Goal: Information Seeking & Learning: Learn about a topic

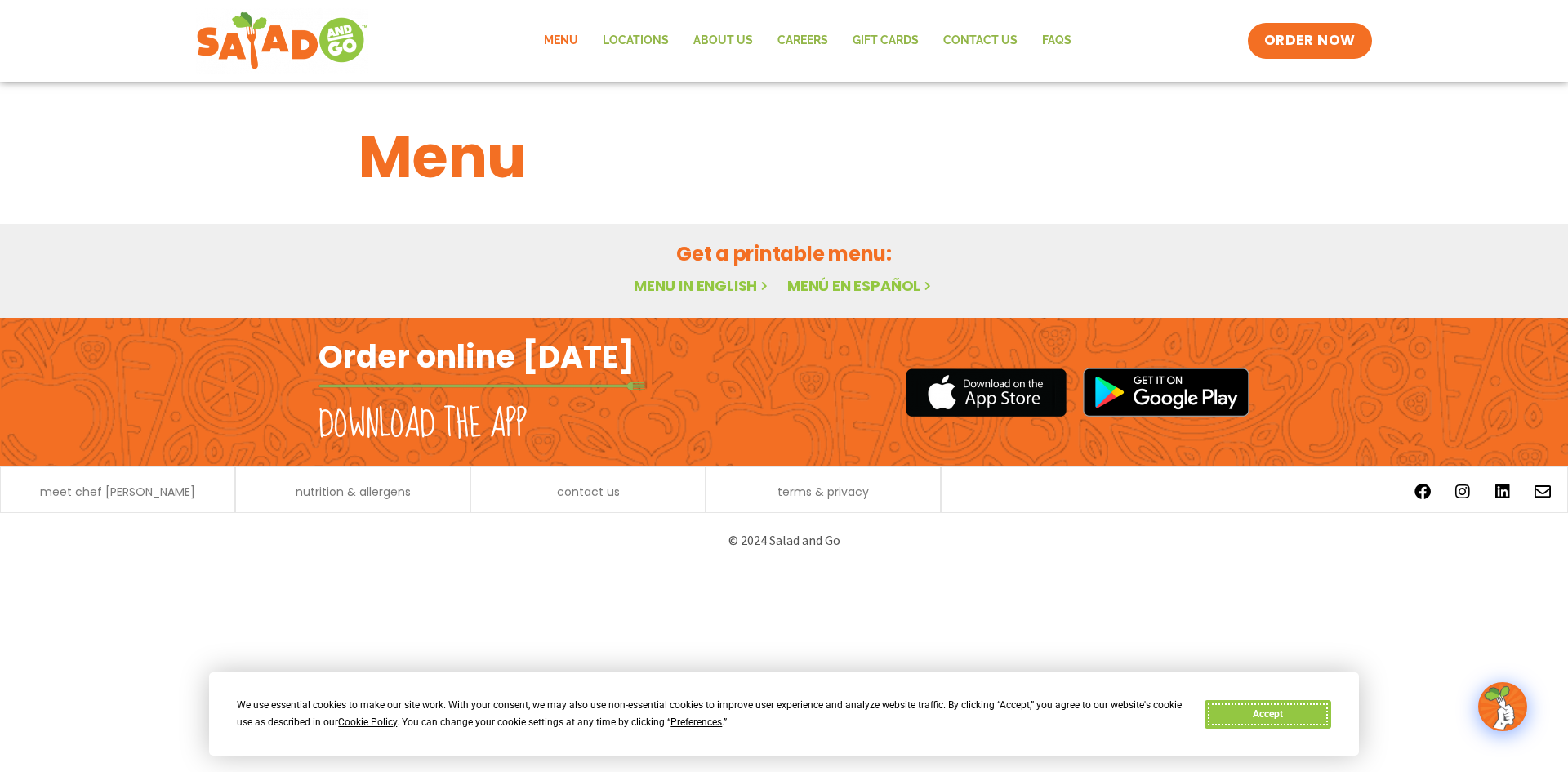
click at [1285, 715] on button "Accept" at bounding box center [1267, 714] width 126 height 29
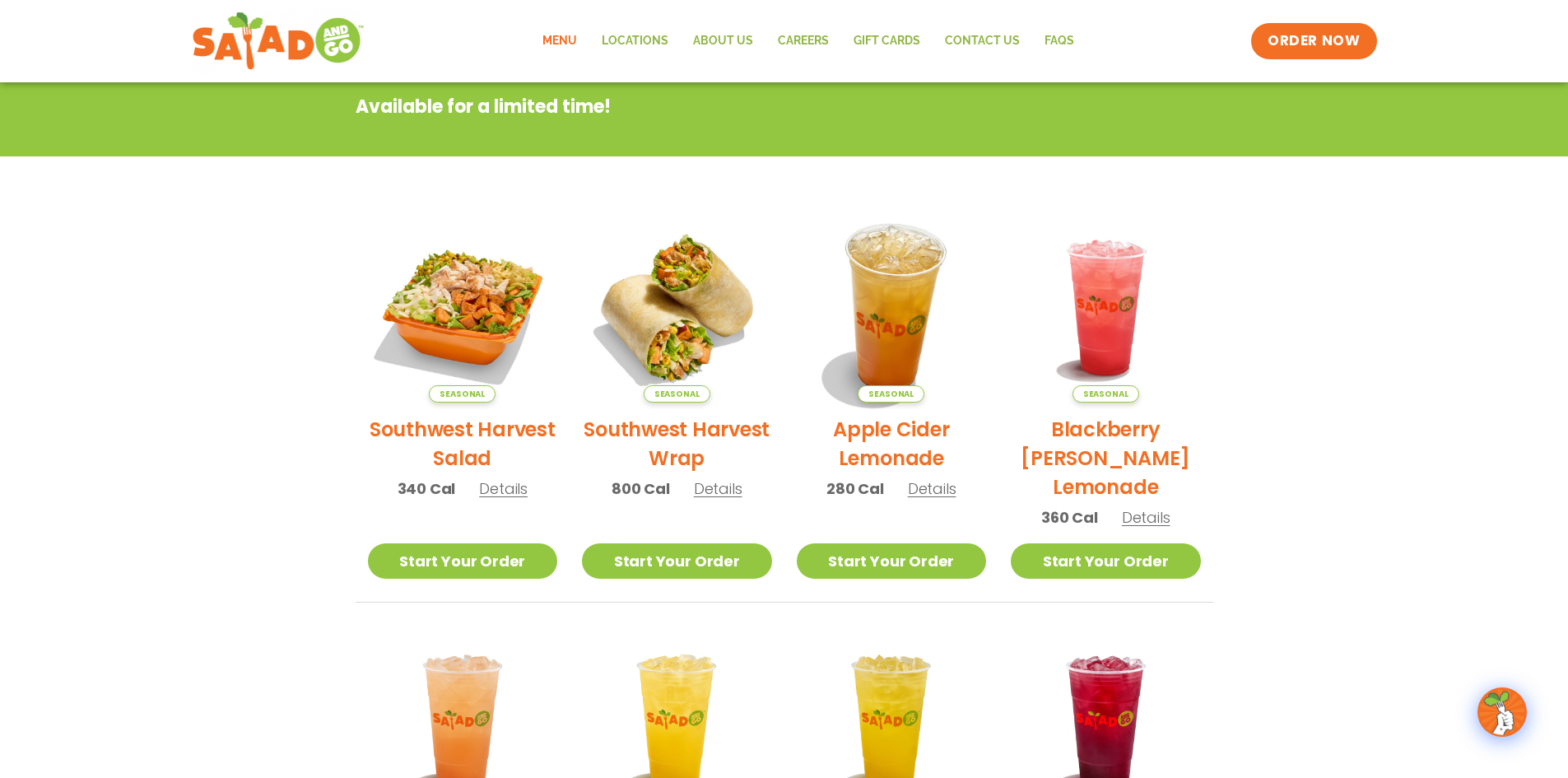
scroll to position [247, 0]
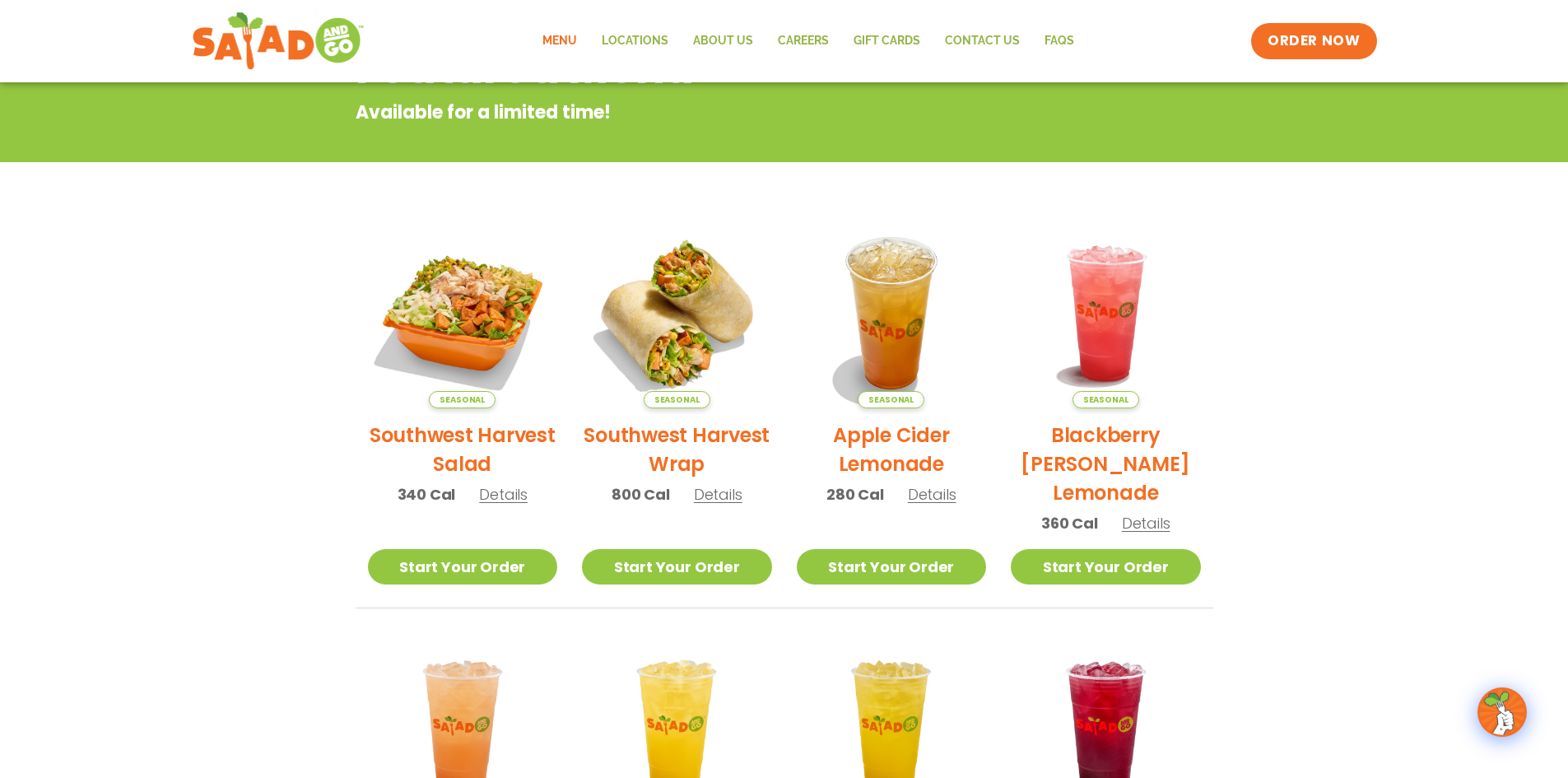
click at [562, 33] on link "Menu" at bounding box center [559, 41] width 59 height 38
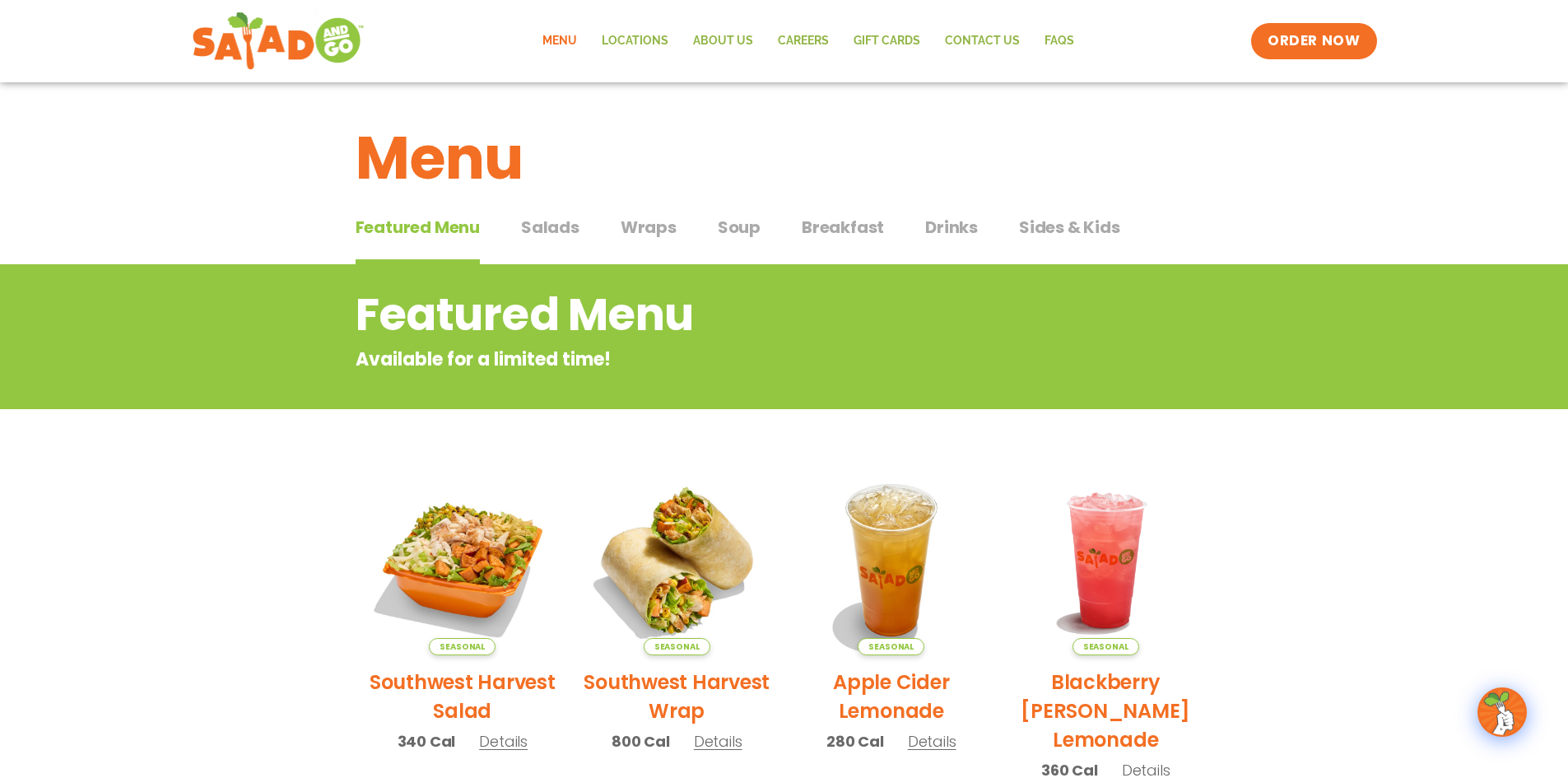
click at [550, 227] on span "Salads" at bounding box center [550, 227] width 58 height 25
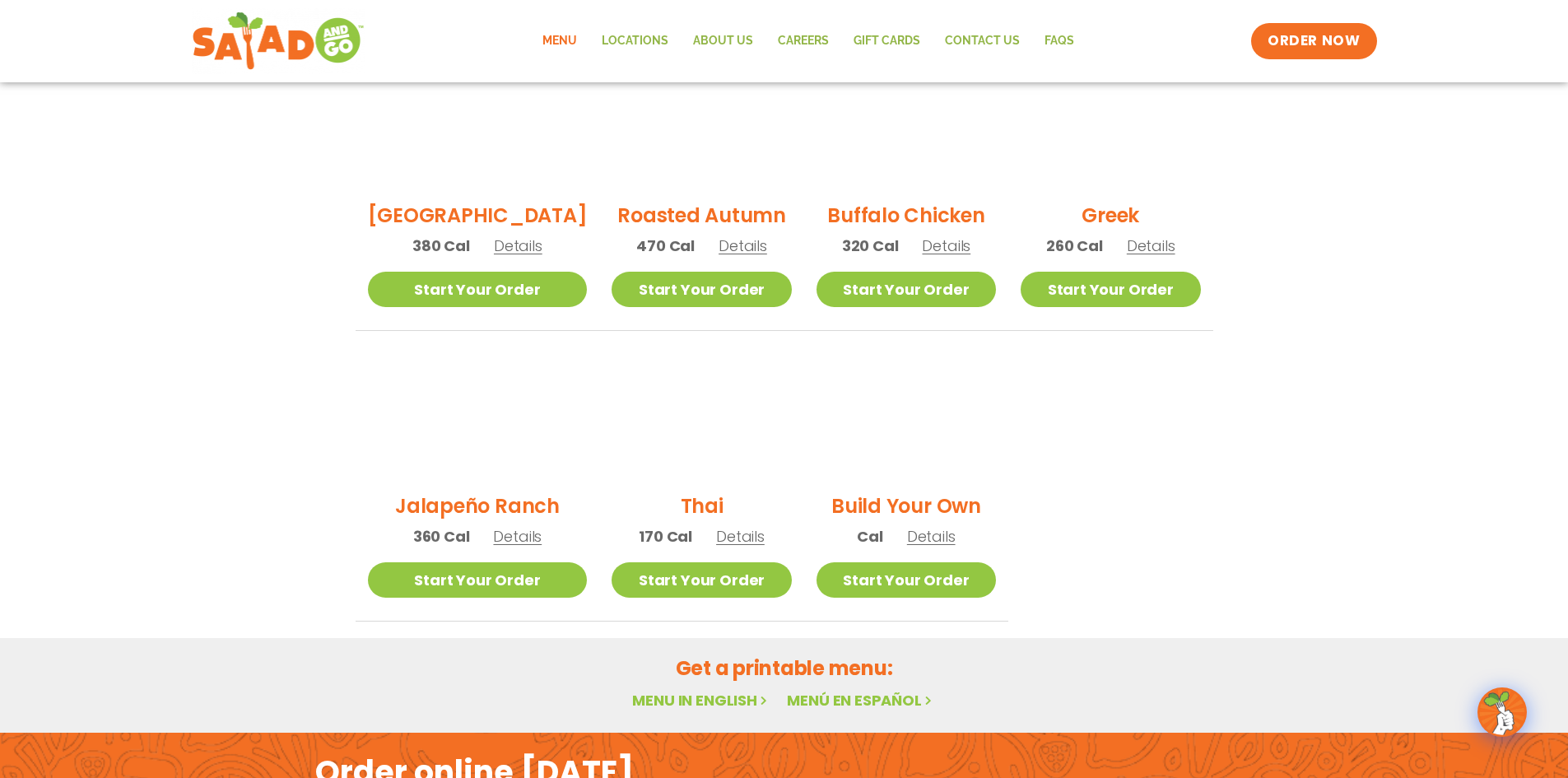
scroll to position [659, 0]
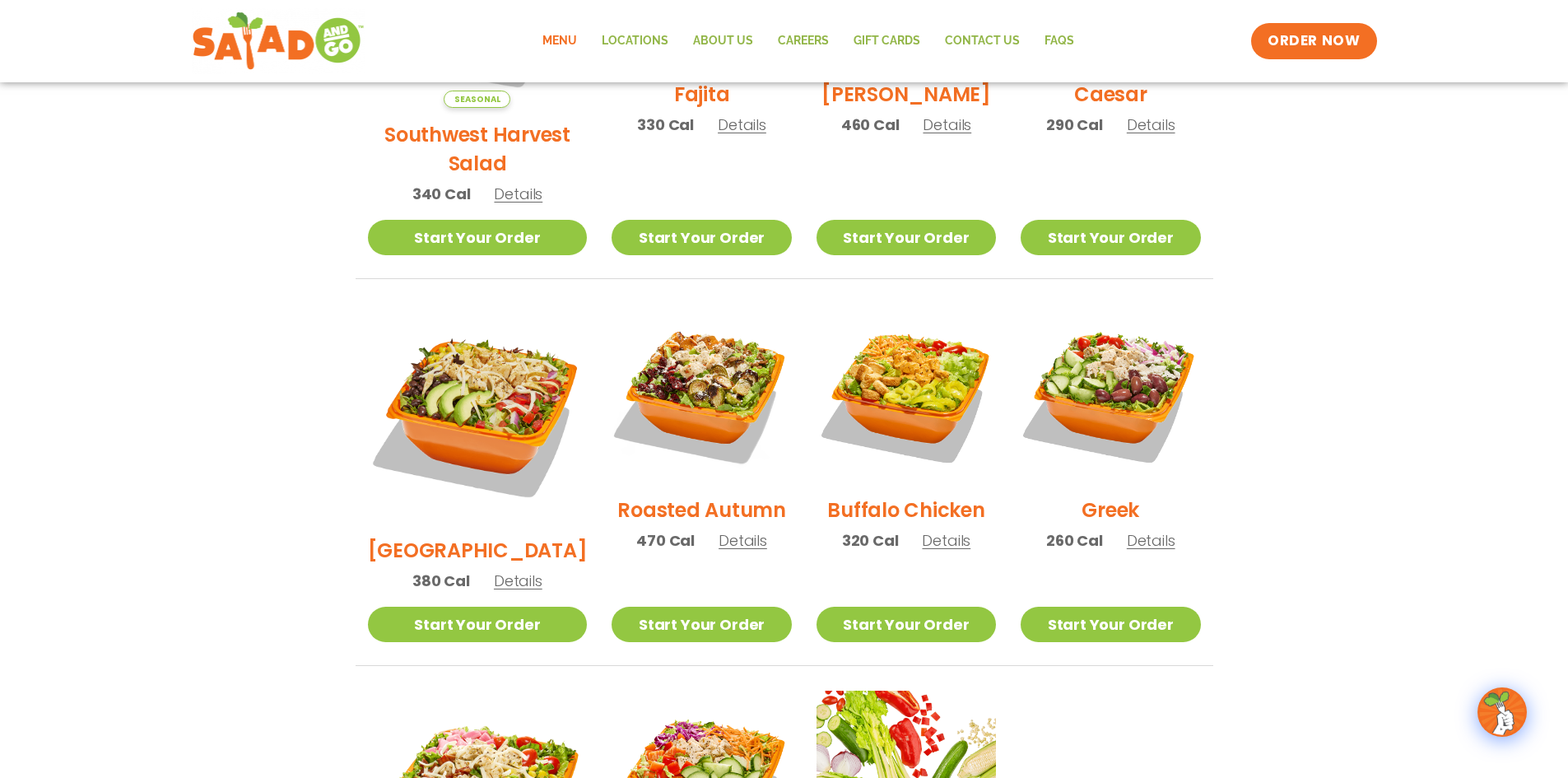
click at [691, 496] on h2 "Roasted Autumn" at bounding box center [701, 510] width 169 height 29
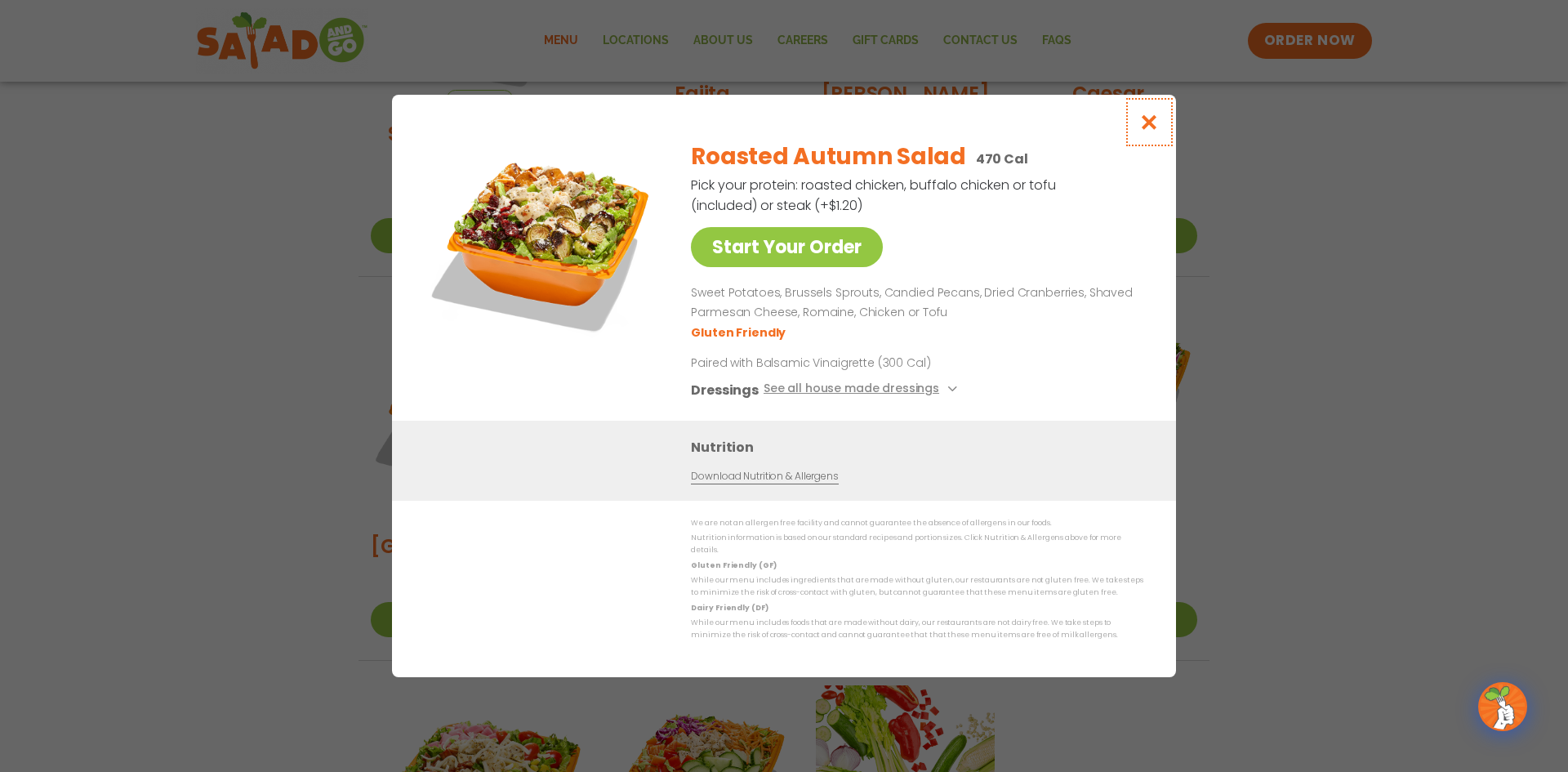
click at [1148, 126] on icon "Close modal" at bounding box center [1149, 122] width 21 height 17
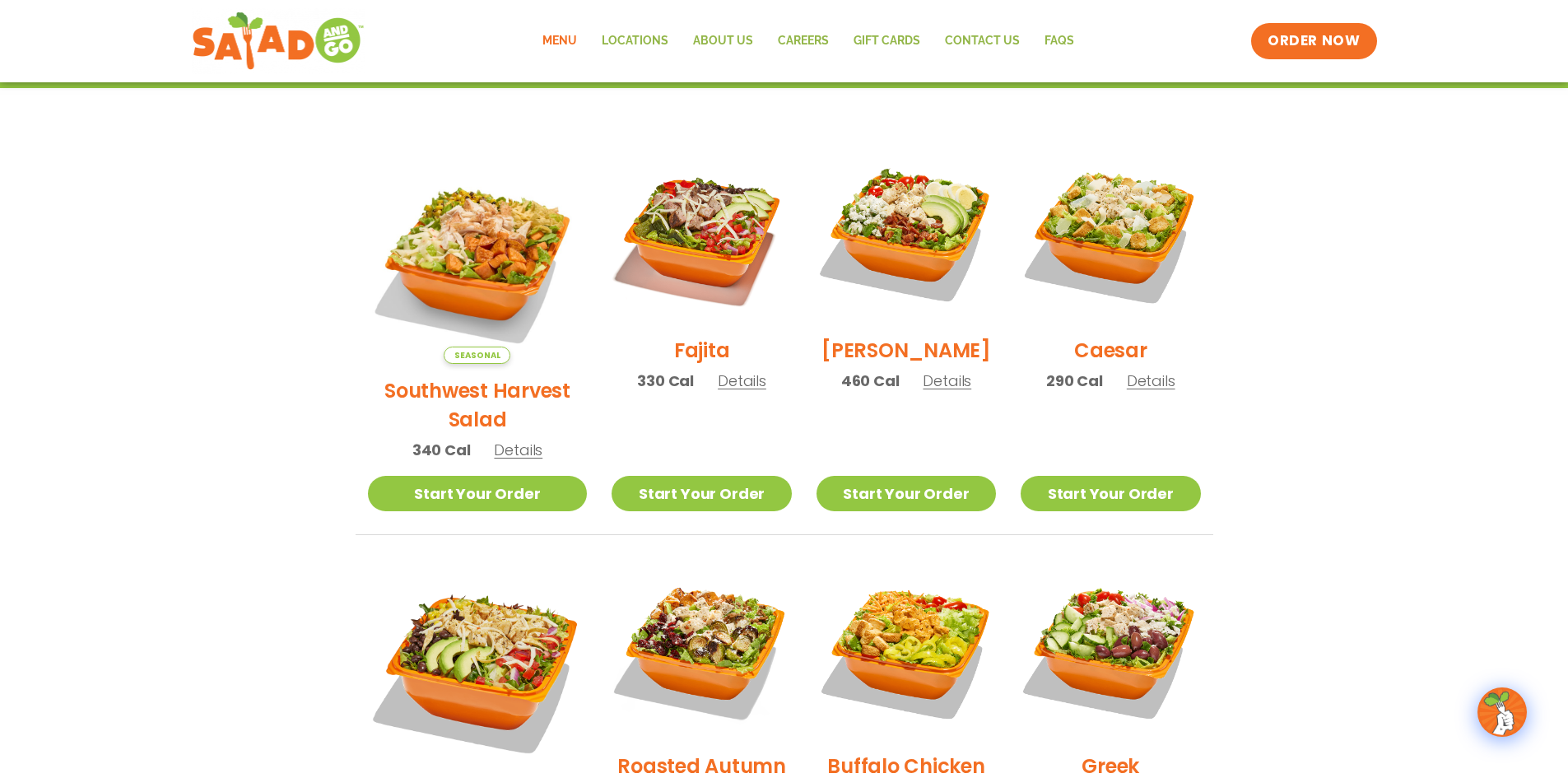
scroll to position [329, 0]
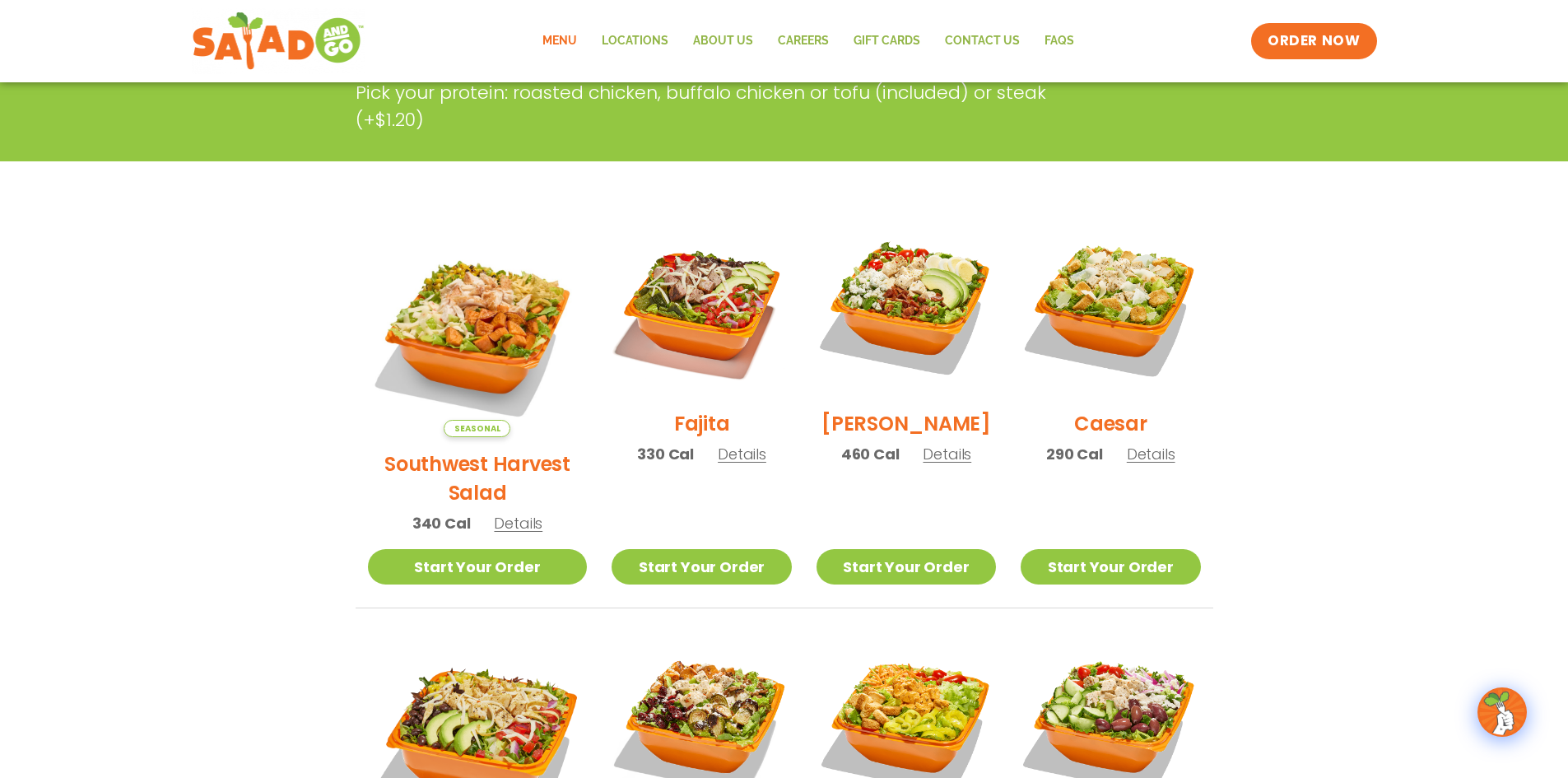
click at [453, 449] on h2 "Southwest Harvest Salad" at bounding box center [477, 477] width 220 height 57
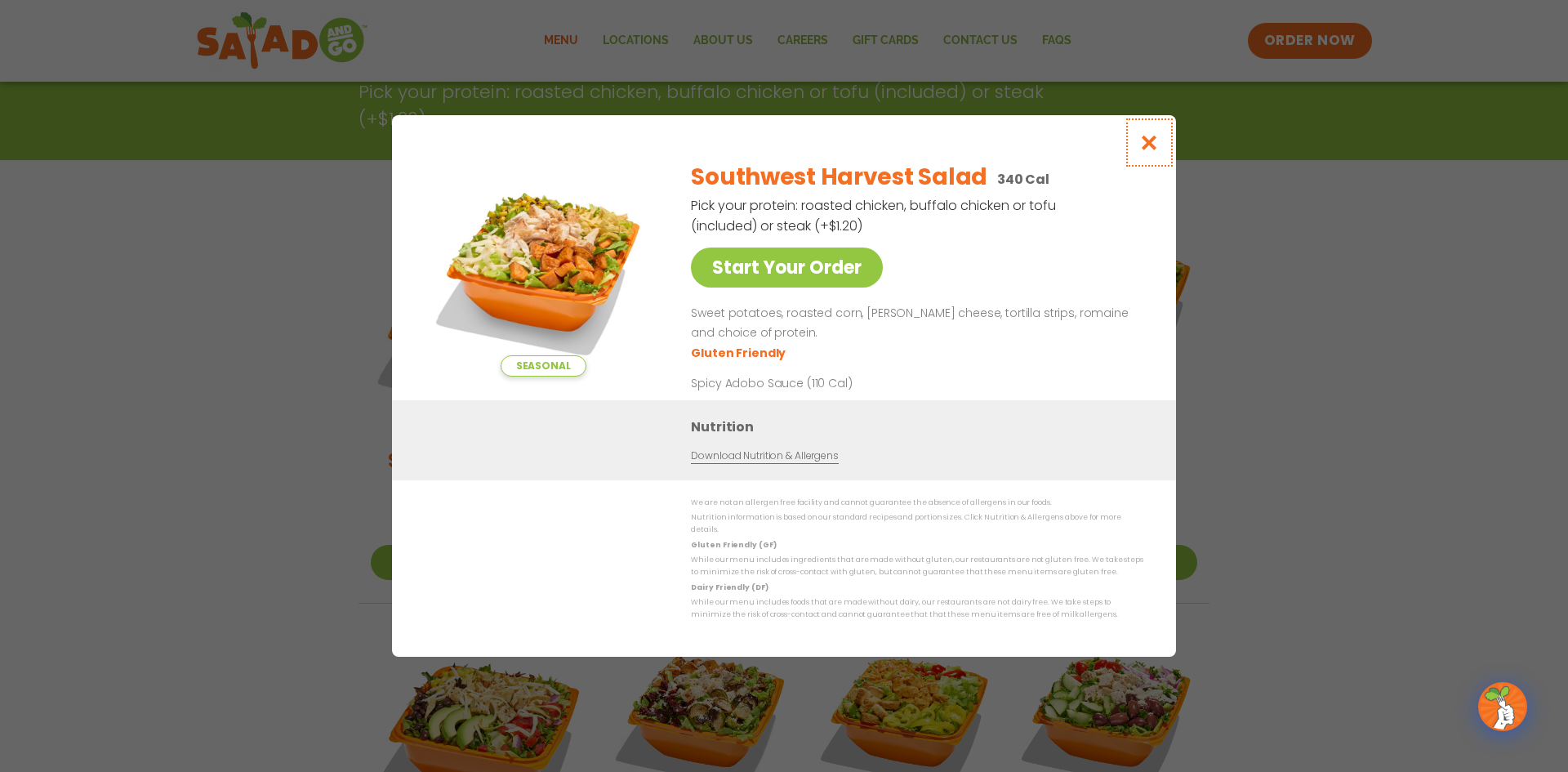
click at [1149, 147] on icon "Close modal" at bounding box center [1149, 142] width 21 height 17
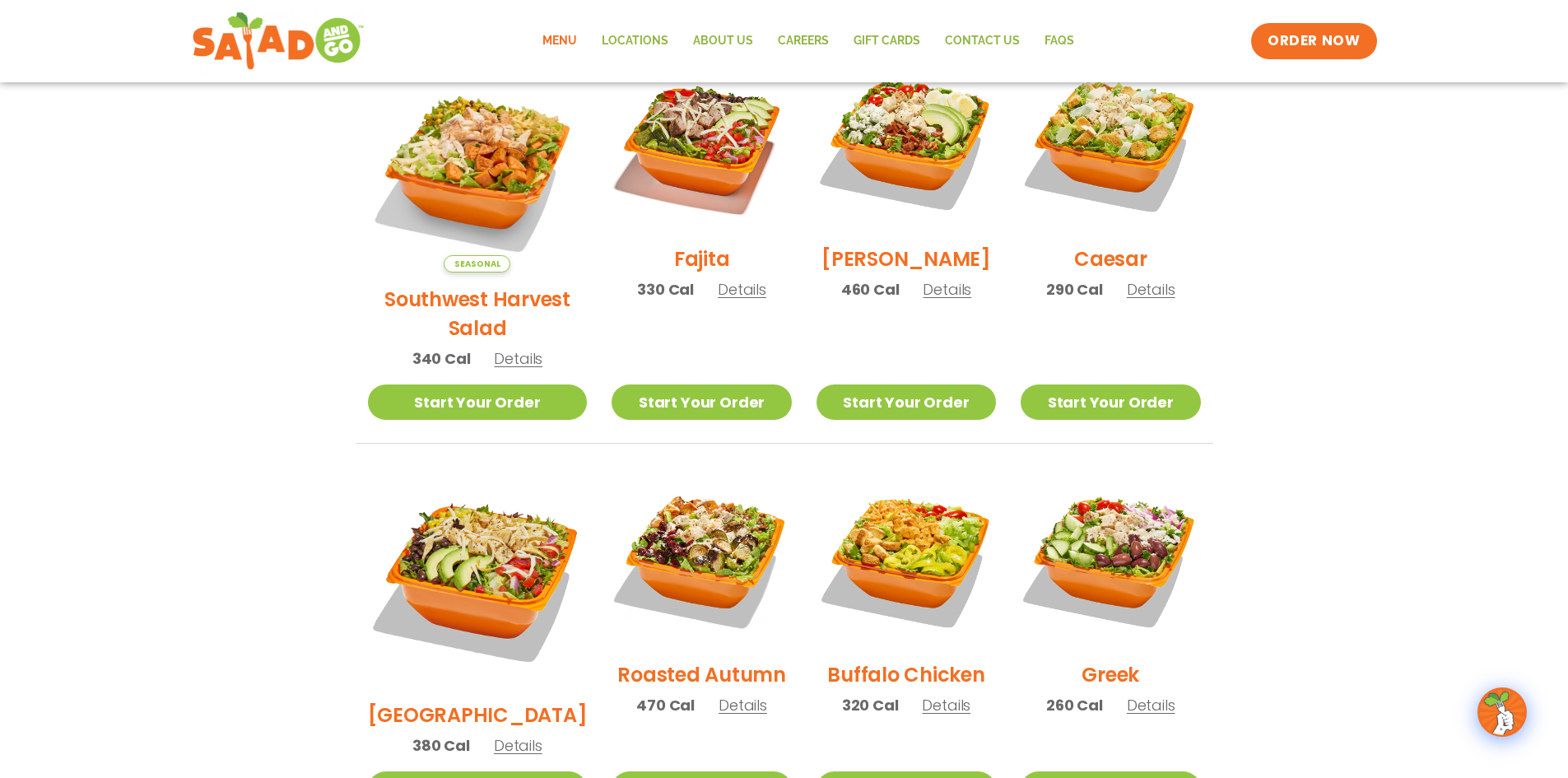
scroll to position [82, 0]
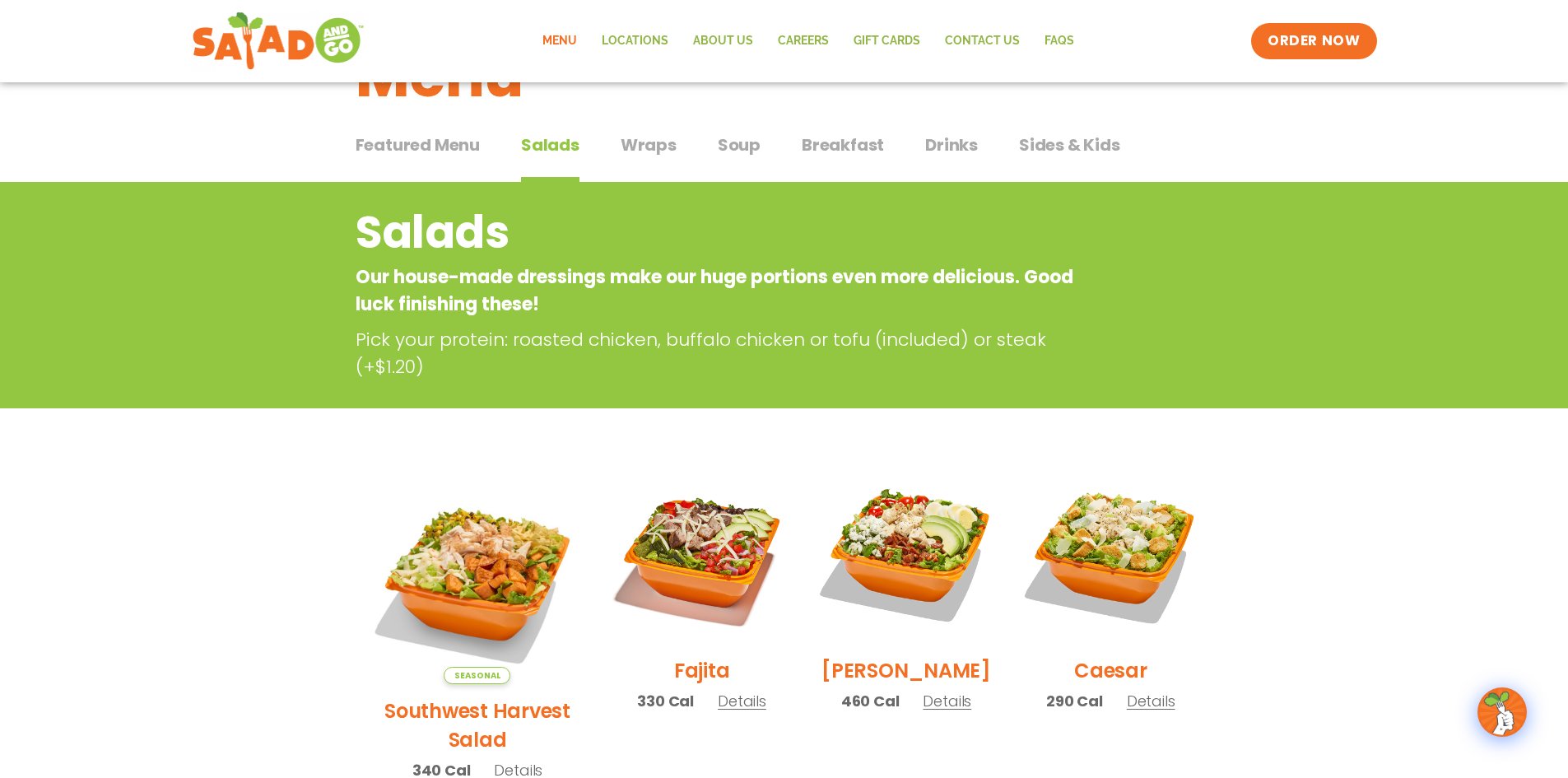
click at [651, 148] on span "Wraps" at bounding box center [648, 144] width 56 height 25
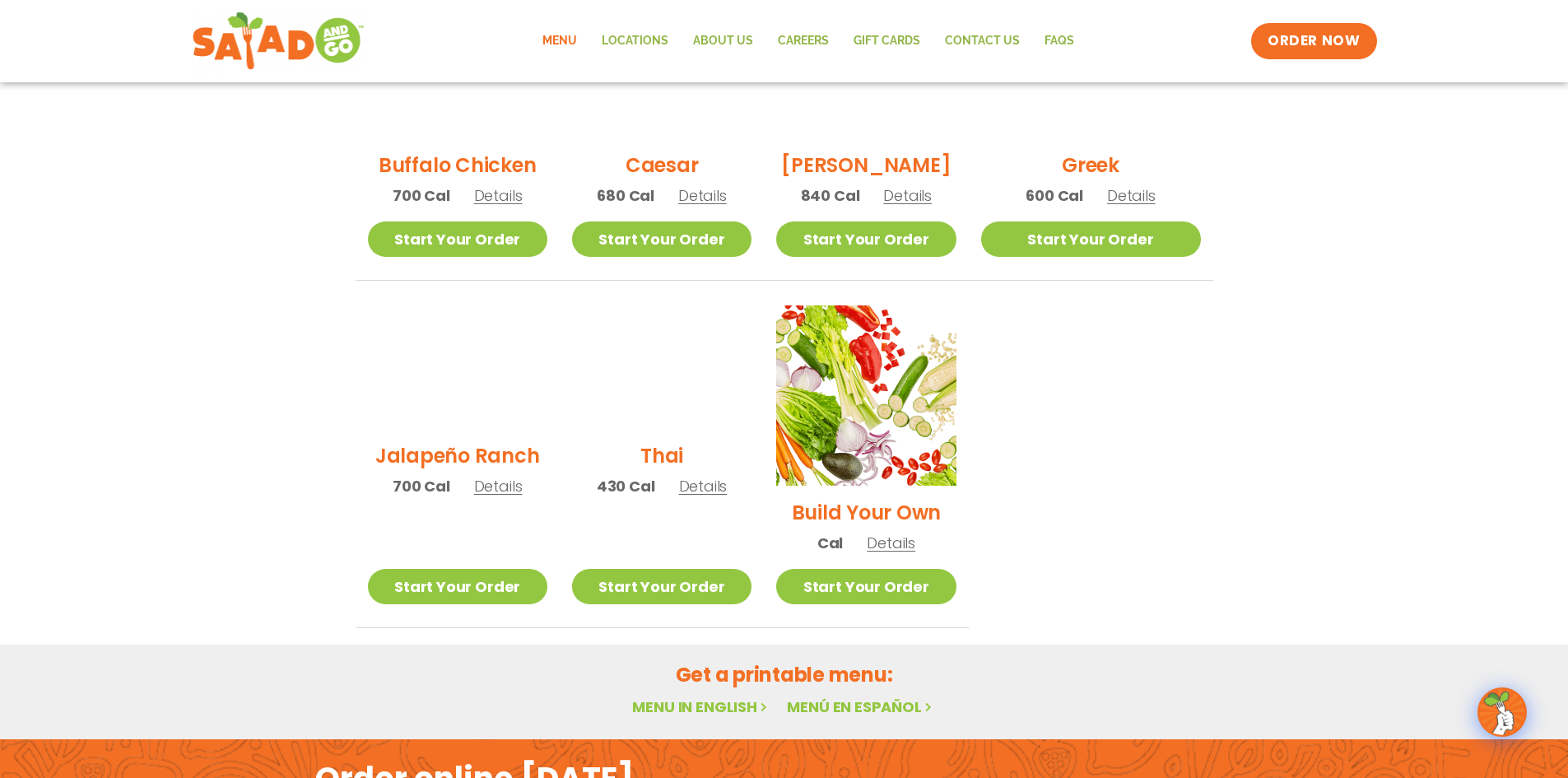
scroll to position [988, 0]
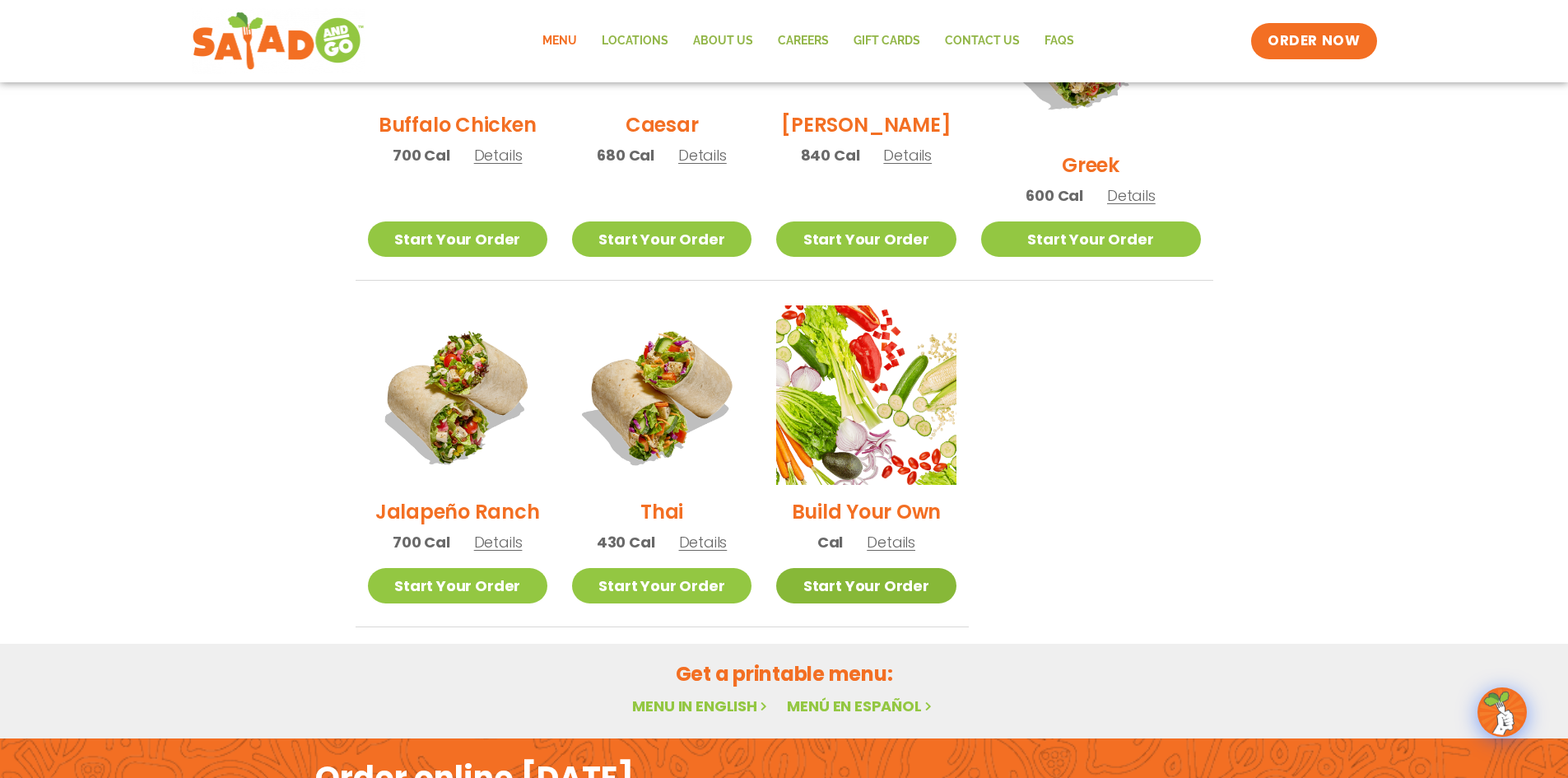
click at [907, 568] on link "Start Your Order" at bounding box center [866, 585] width 179 height 36
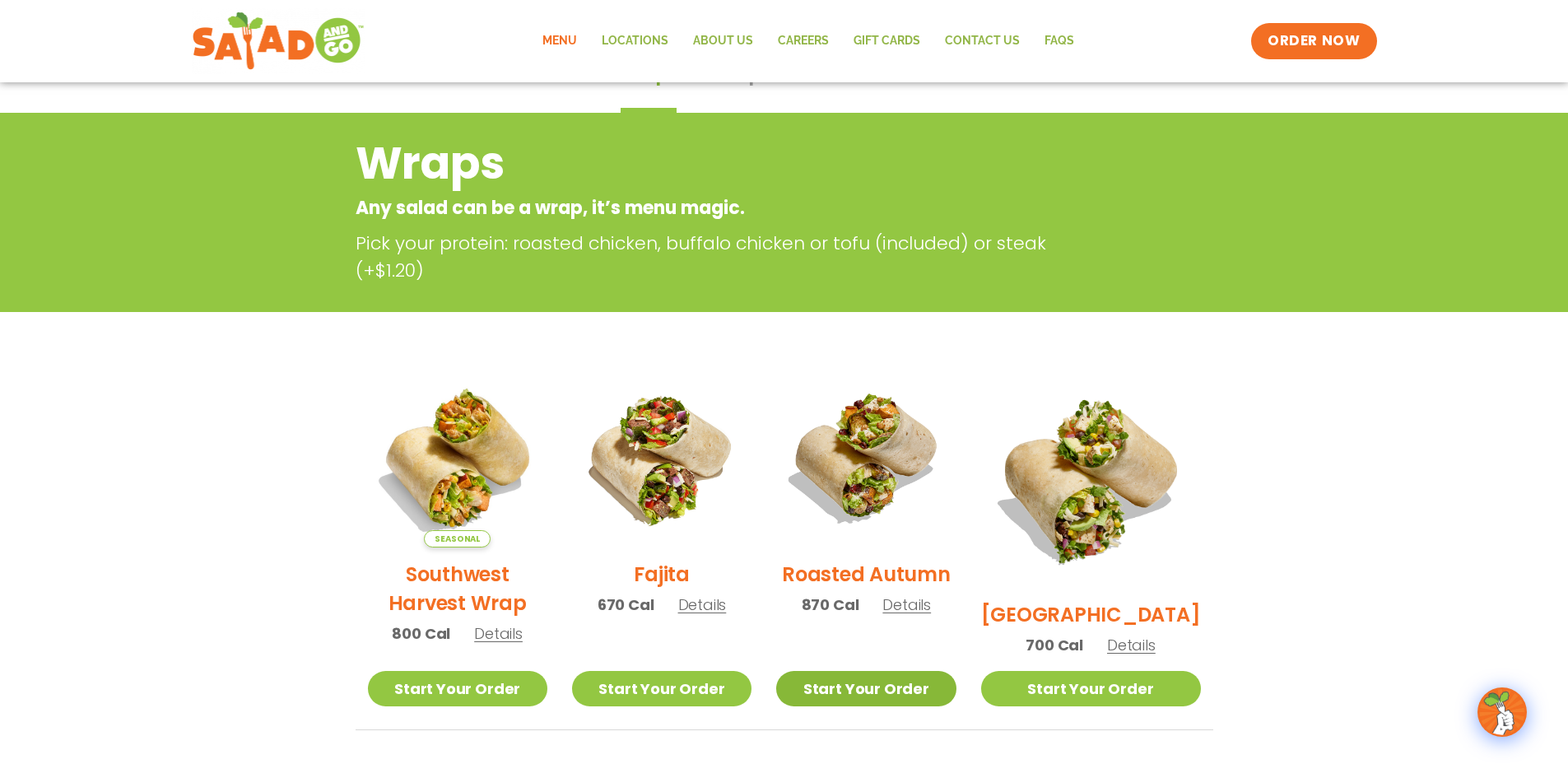
scroll to position [0, 0]
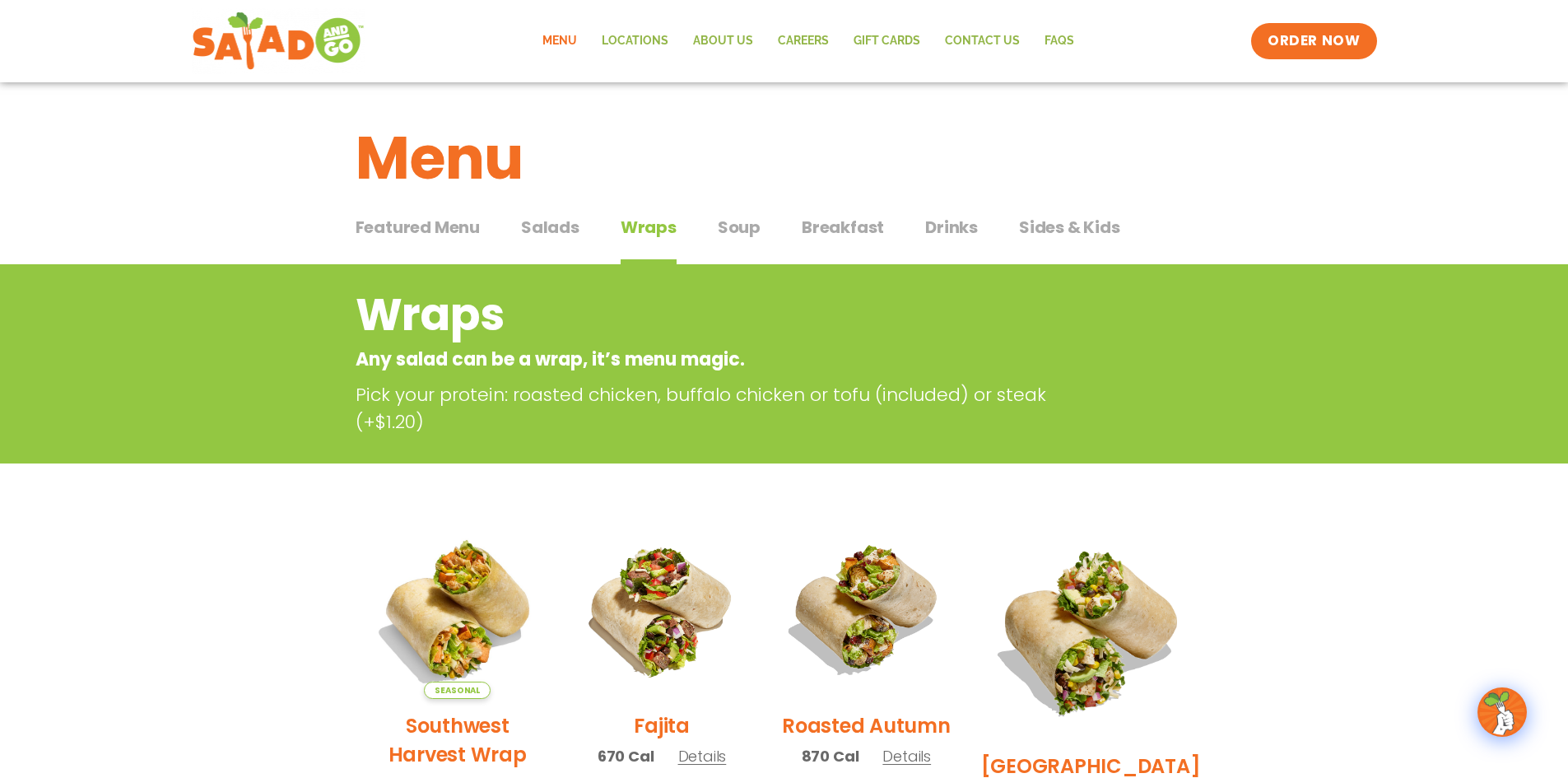
click at [719, 224] on span "Soup" at bounding box center [739, 227] width 43 height 25
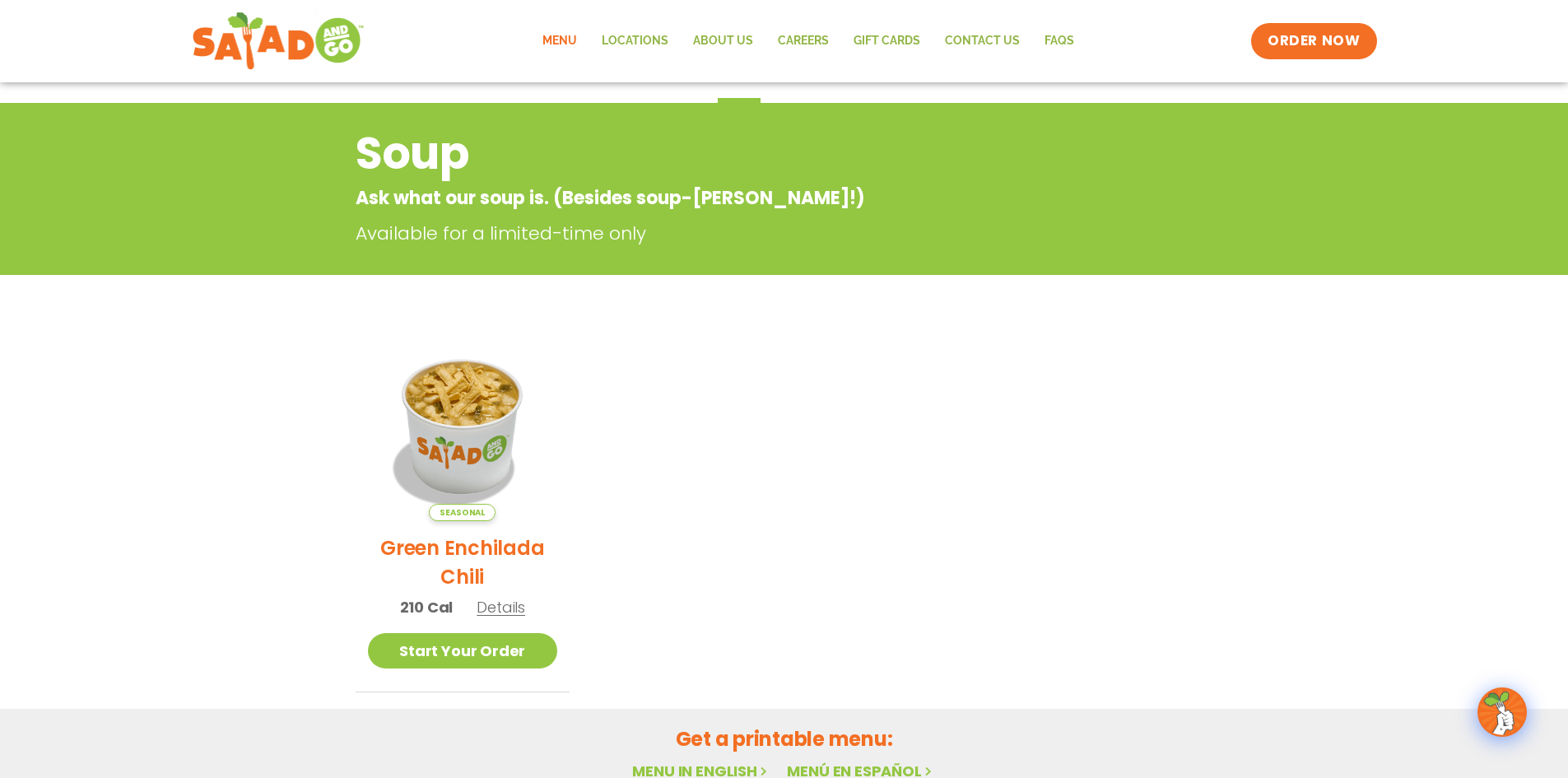
scroll to position [165, 0]
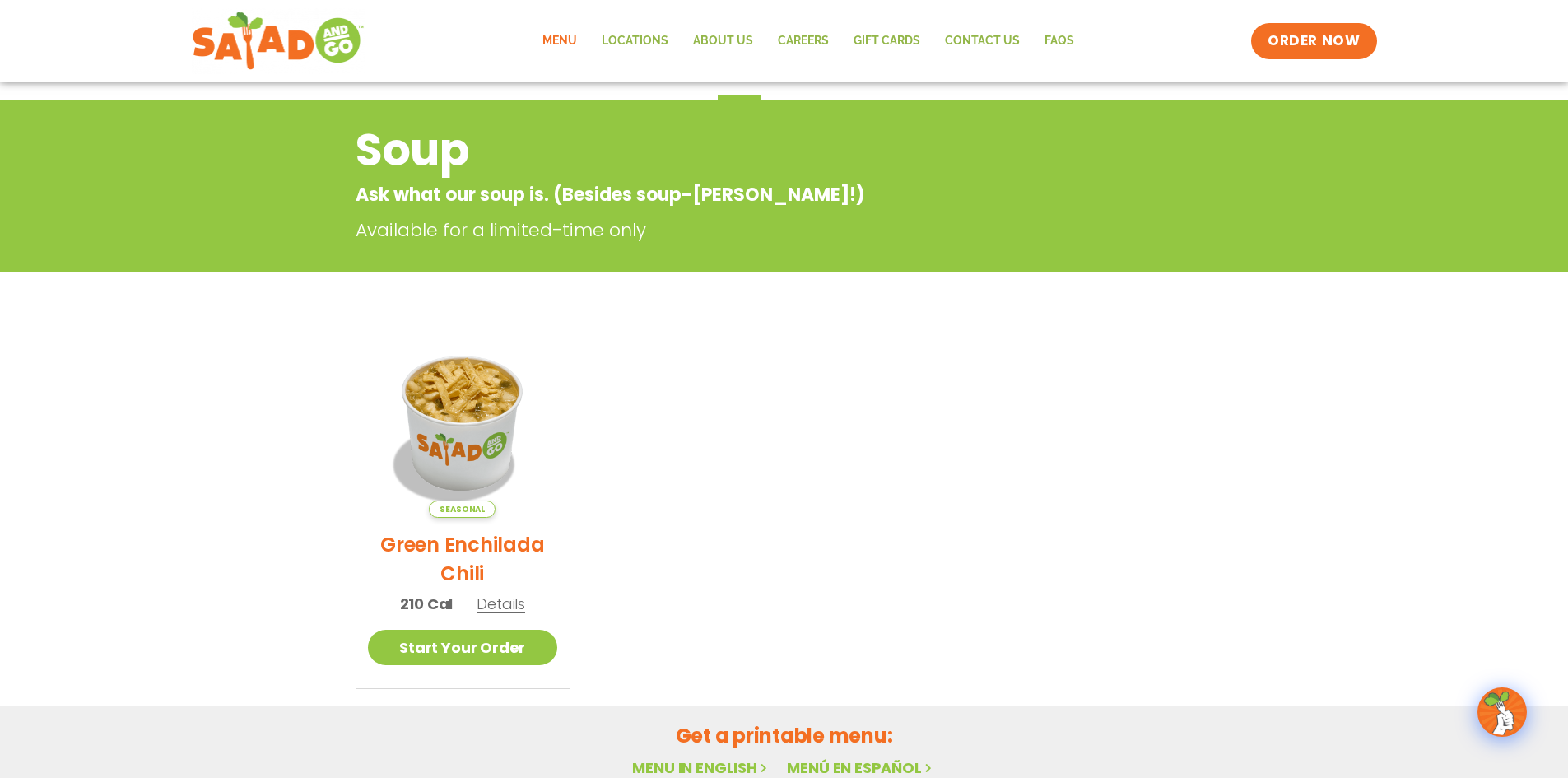
click at [484, 601] on span "Details" at bounding box center [500, 603] width 48 height 21
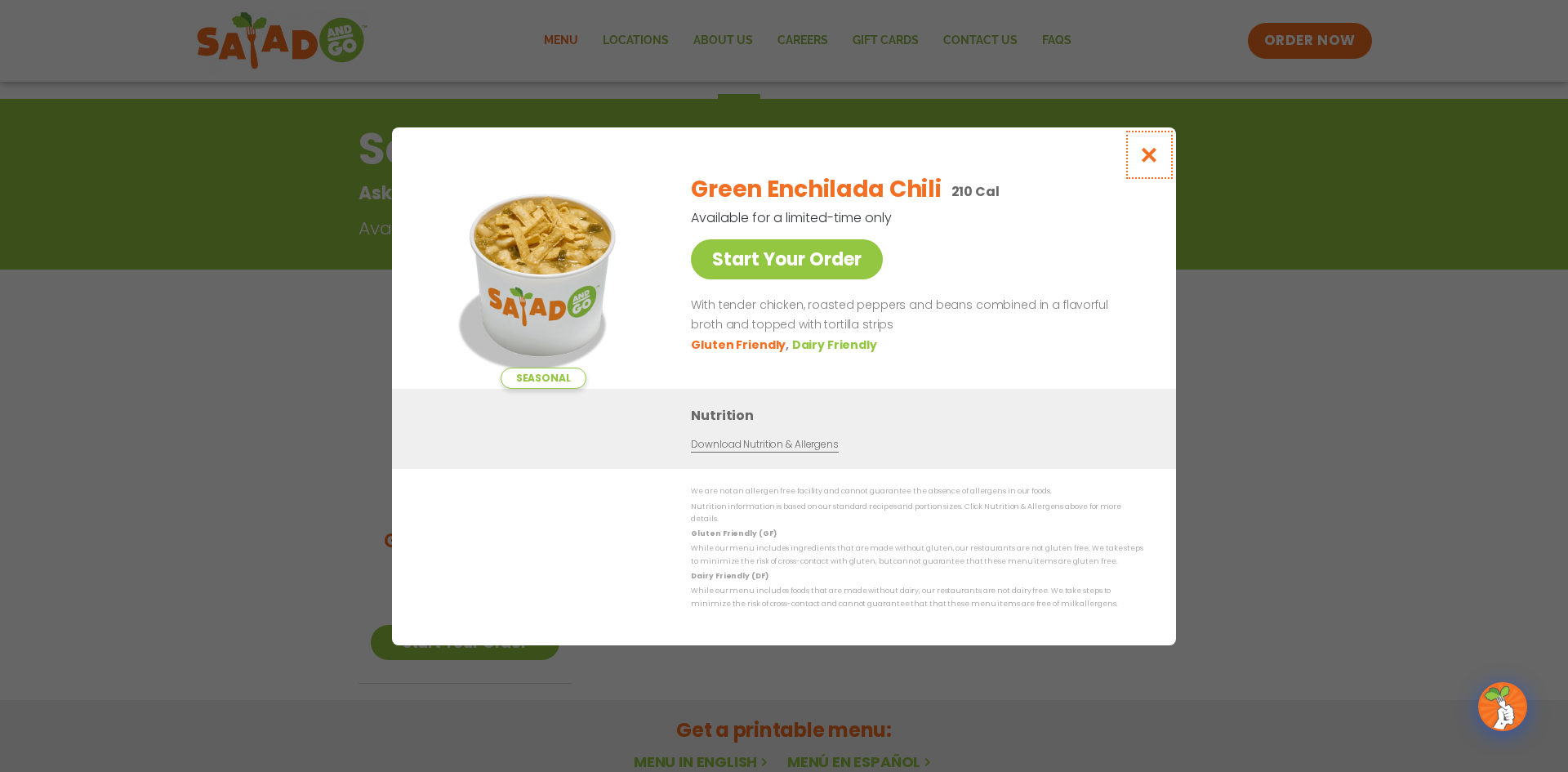
click at [1153, 153] on icon "Close modal" at bounding box center [1149, 155] width 21 height 17
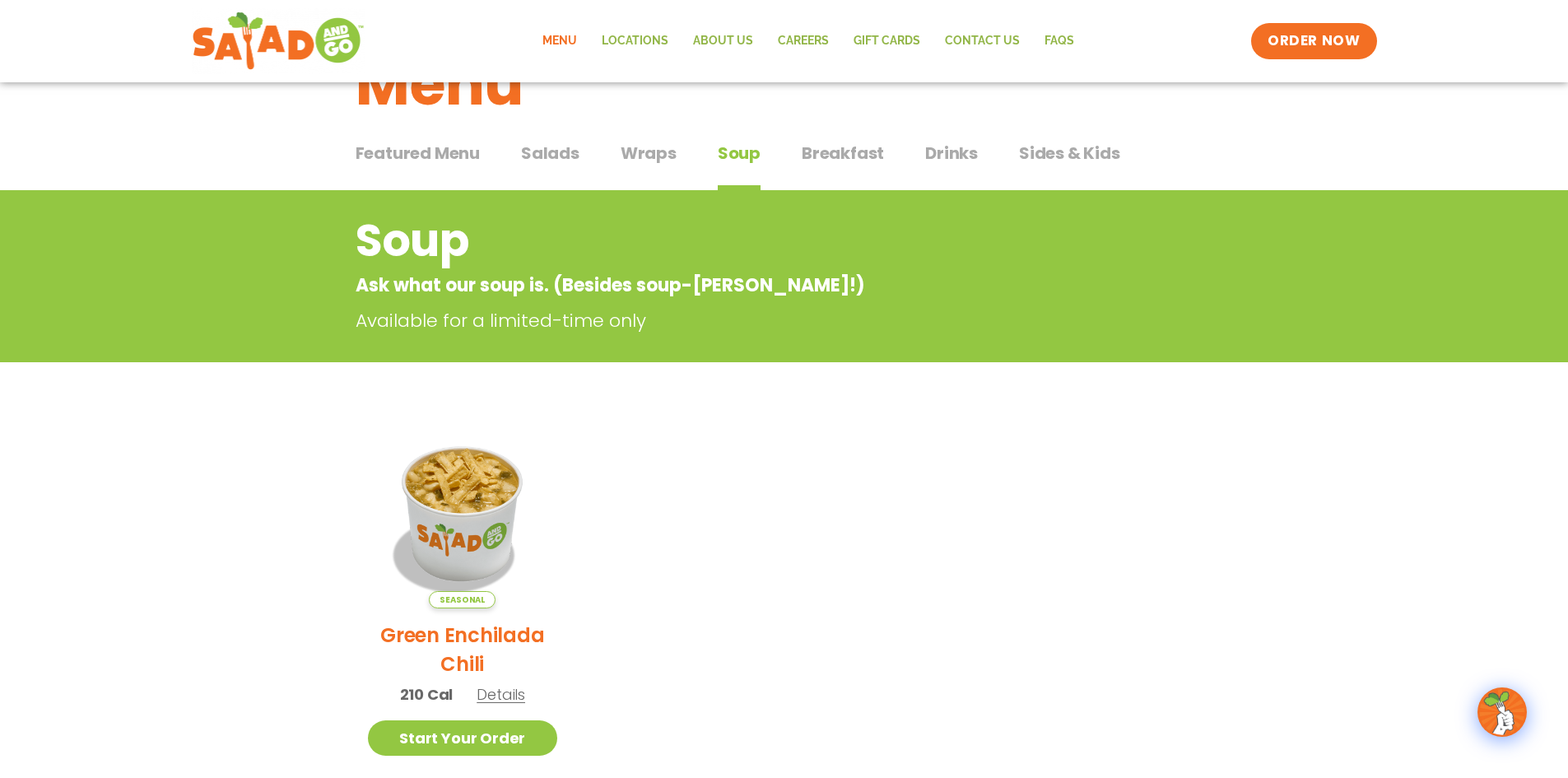
scroll to position [0, 0]
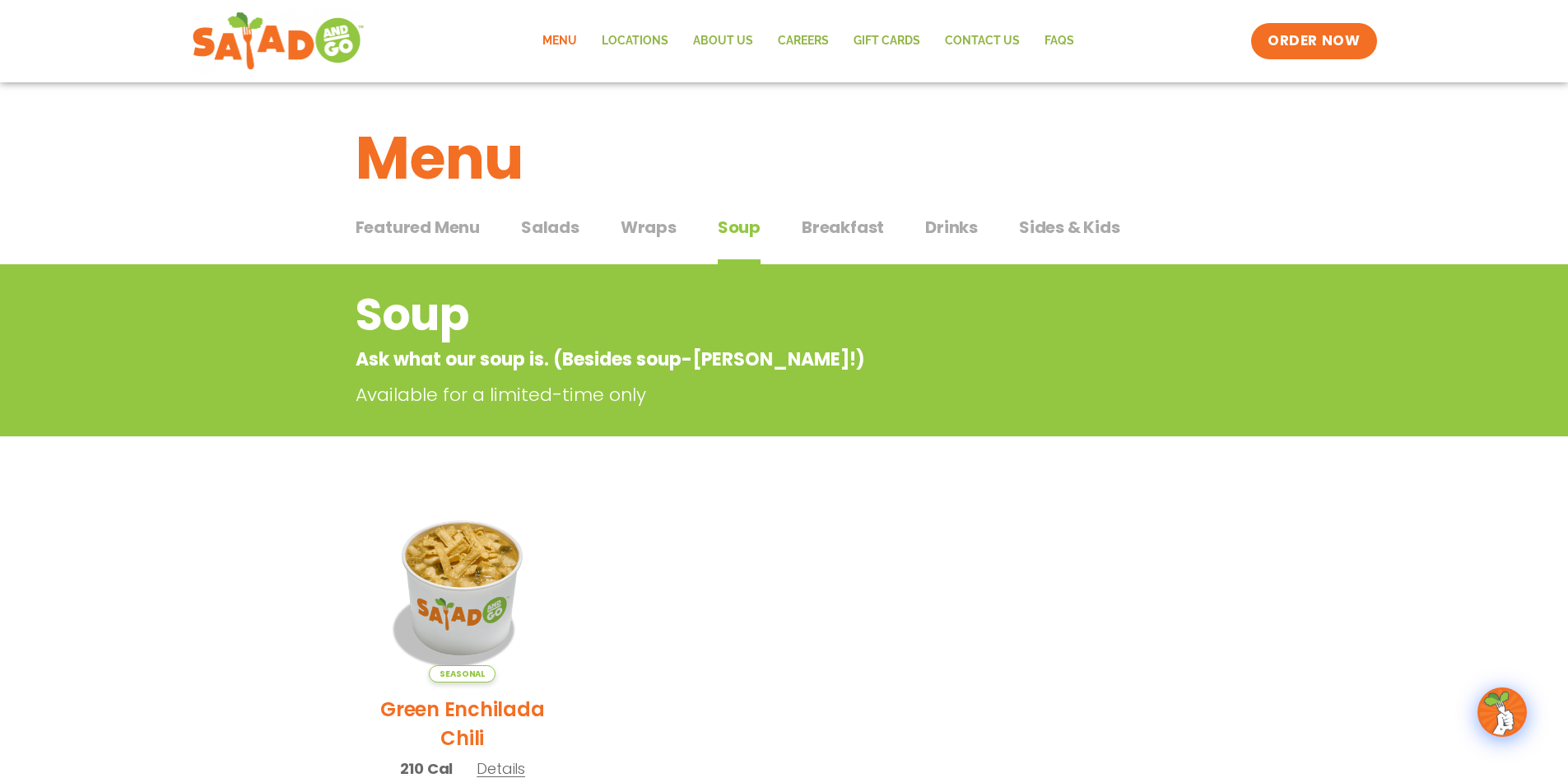
drag, startPoint x: 834, startPoint y: 222, endPoint x: 833, endPoint y: 234, distance: 12.0
click at [831, 236] on span "Breakfast" at bounding box center [843, 227] width 82 height 25
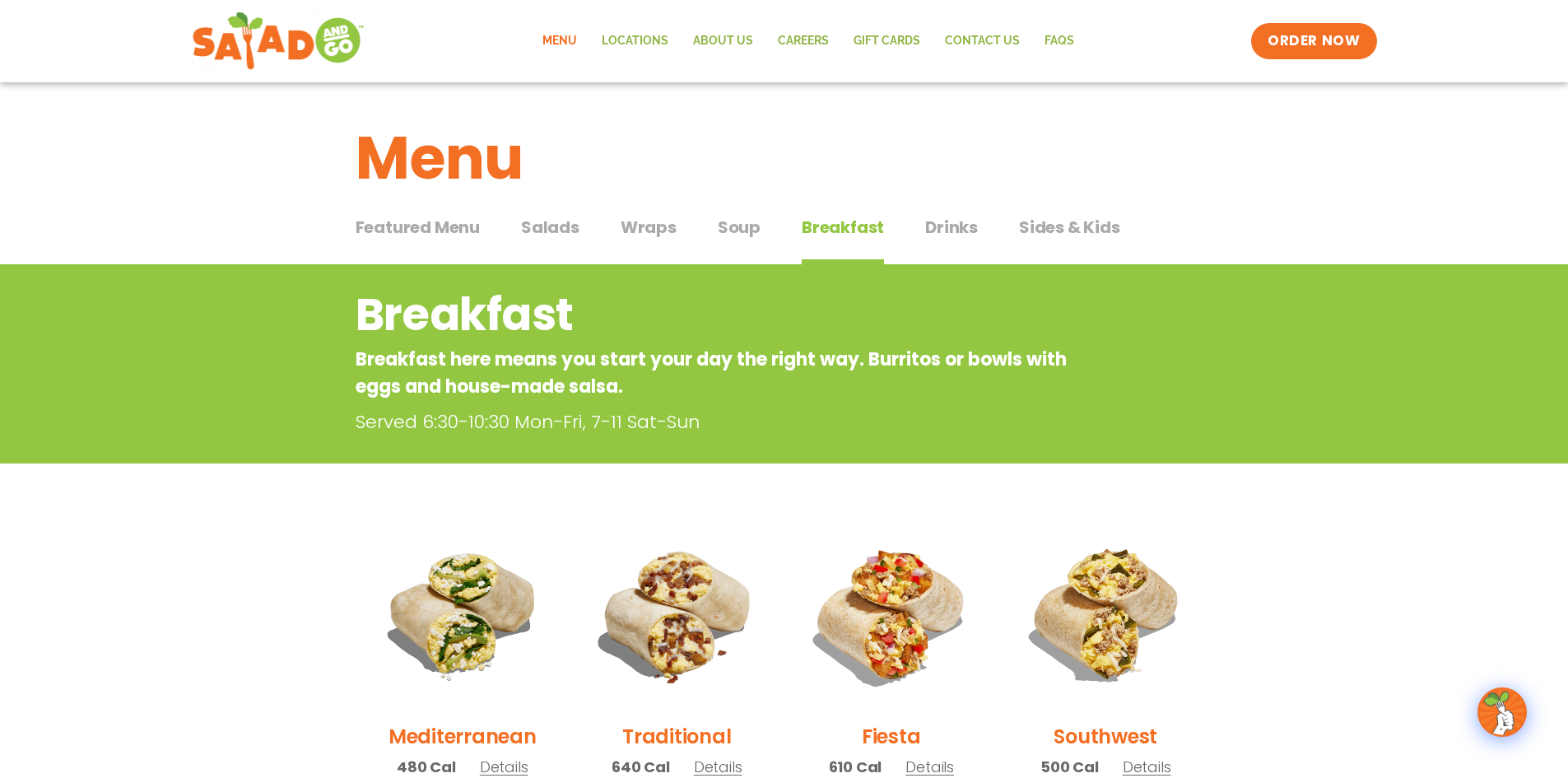
click at [1070, 229] on span "Sides & Kids" at bounding box center [1069, 227] width 101 height 25
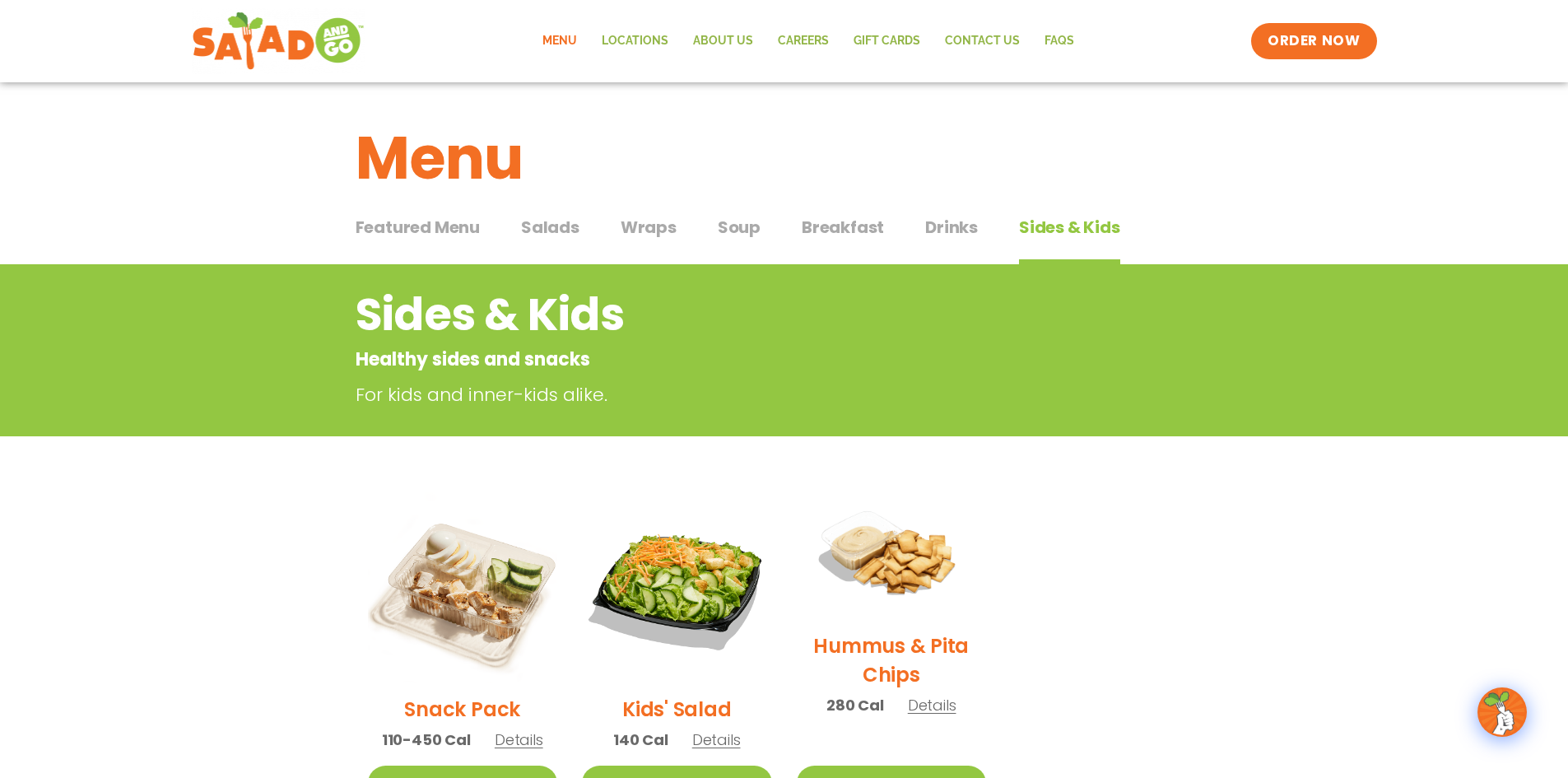
click at [533, 226] on span "Salads" at bounding box center [550, 227] width 58 height 25
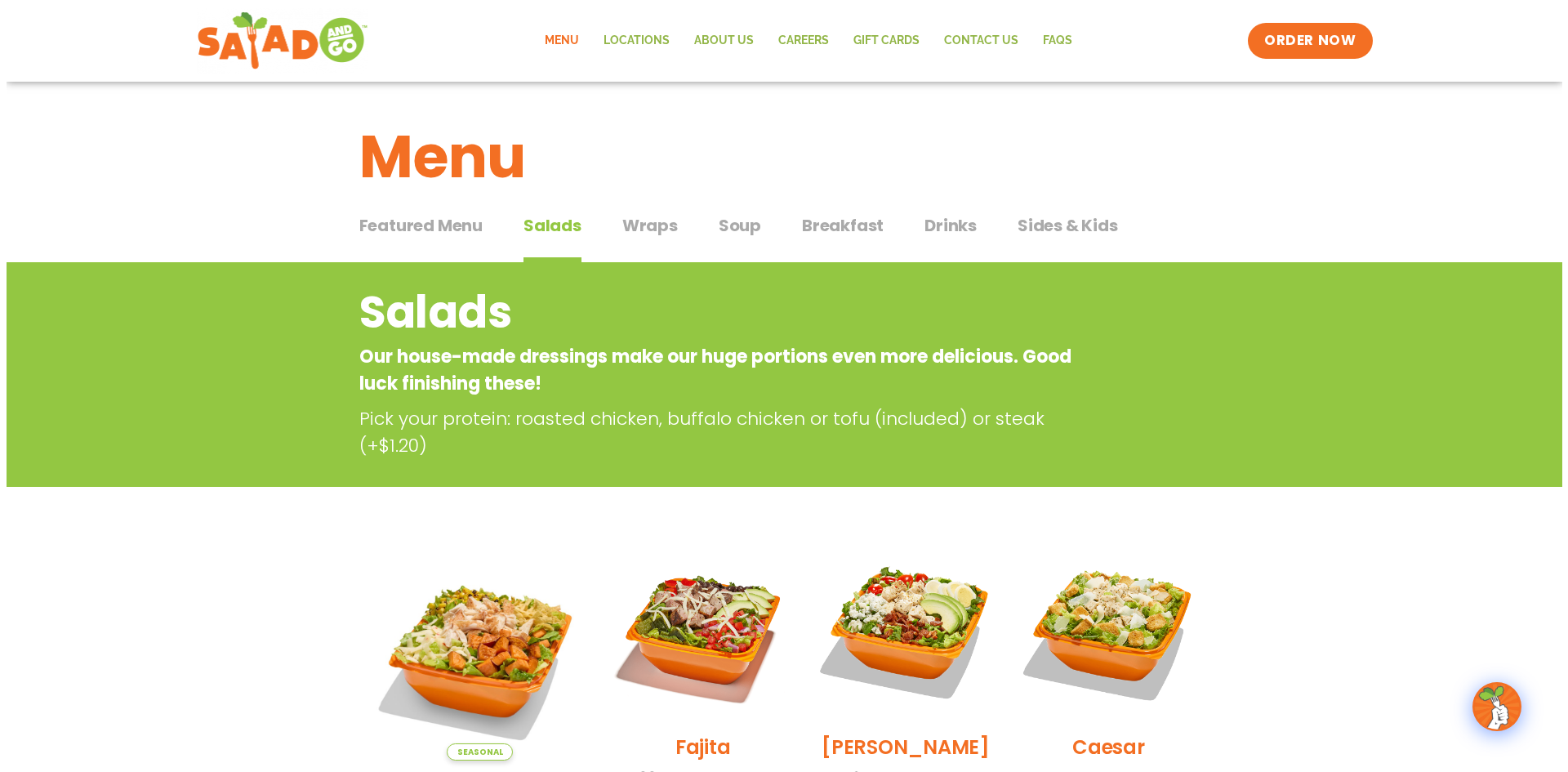
scroll to position [81, 0]
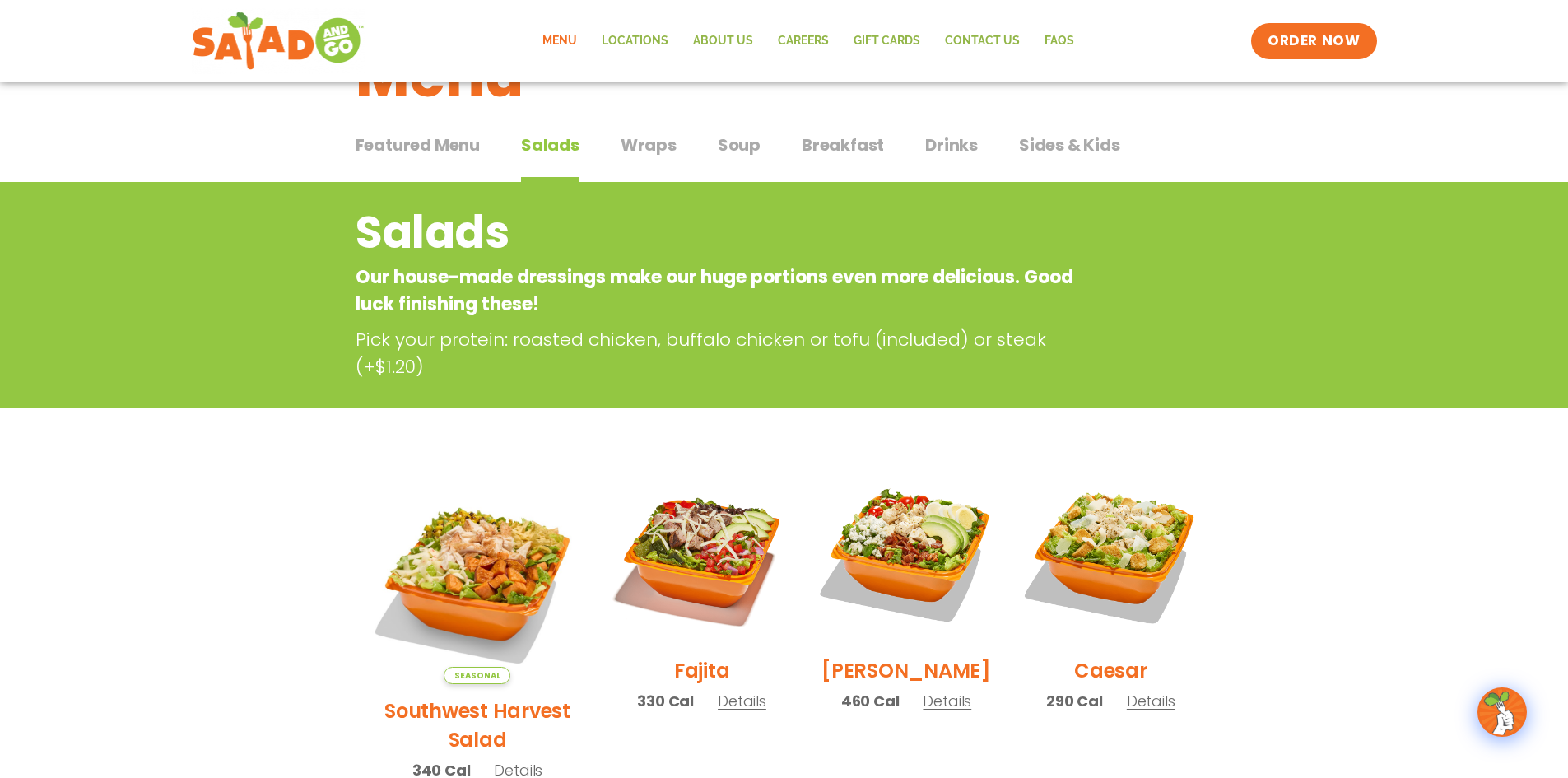
click at [935, 701] on span "Details" at bounding box center [947, 701] width 48 height 21
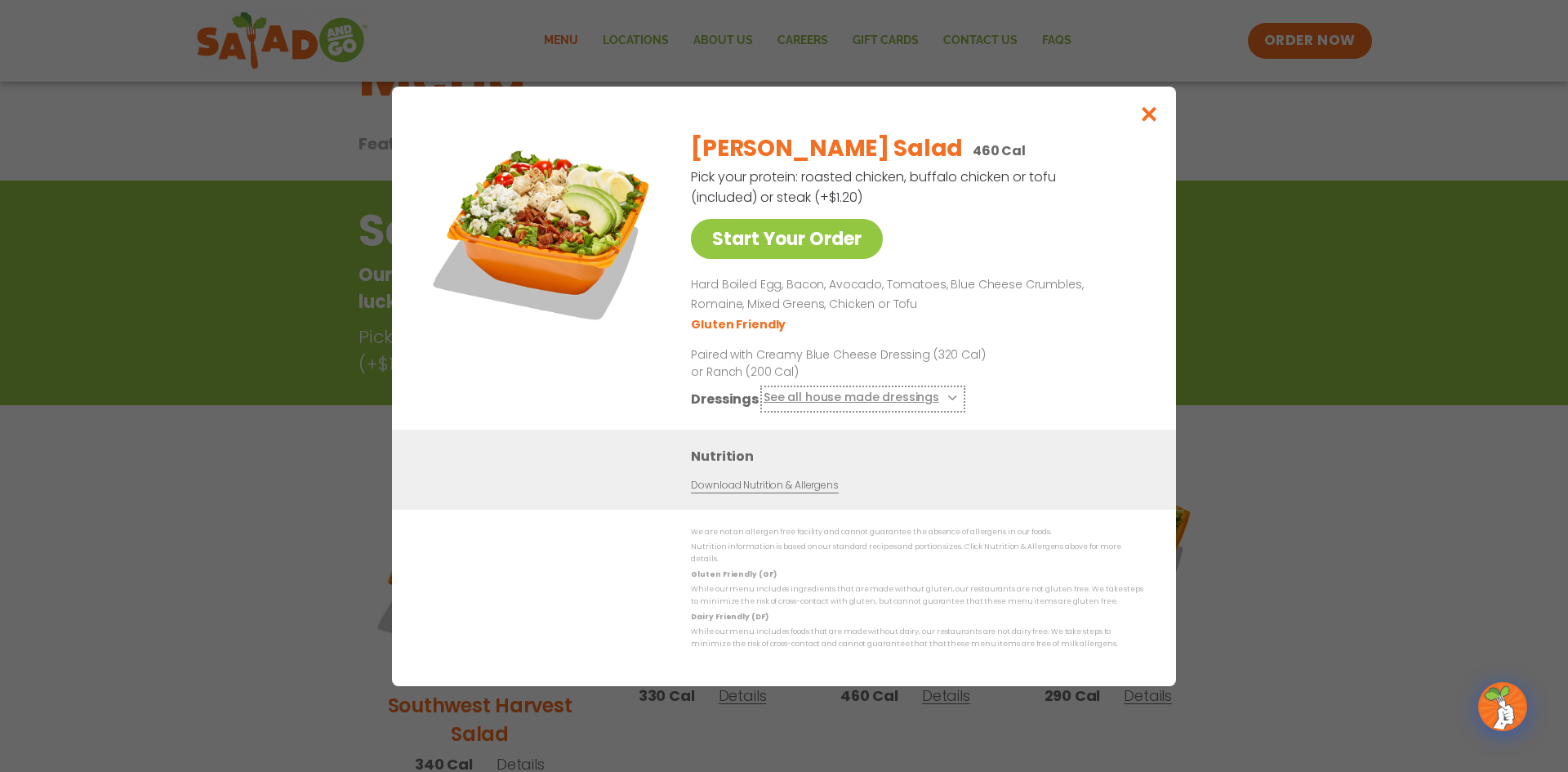
click at [939, 406] on button "See all house made dressings" at bounding box center [864, 398] width 199 height 21
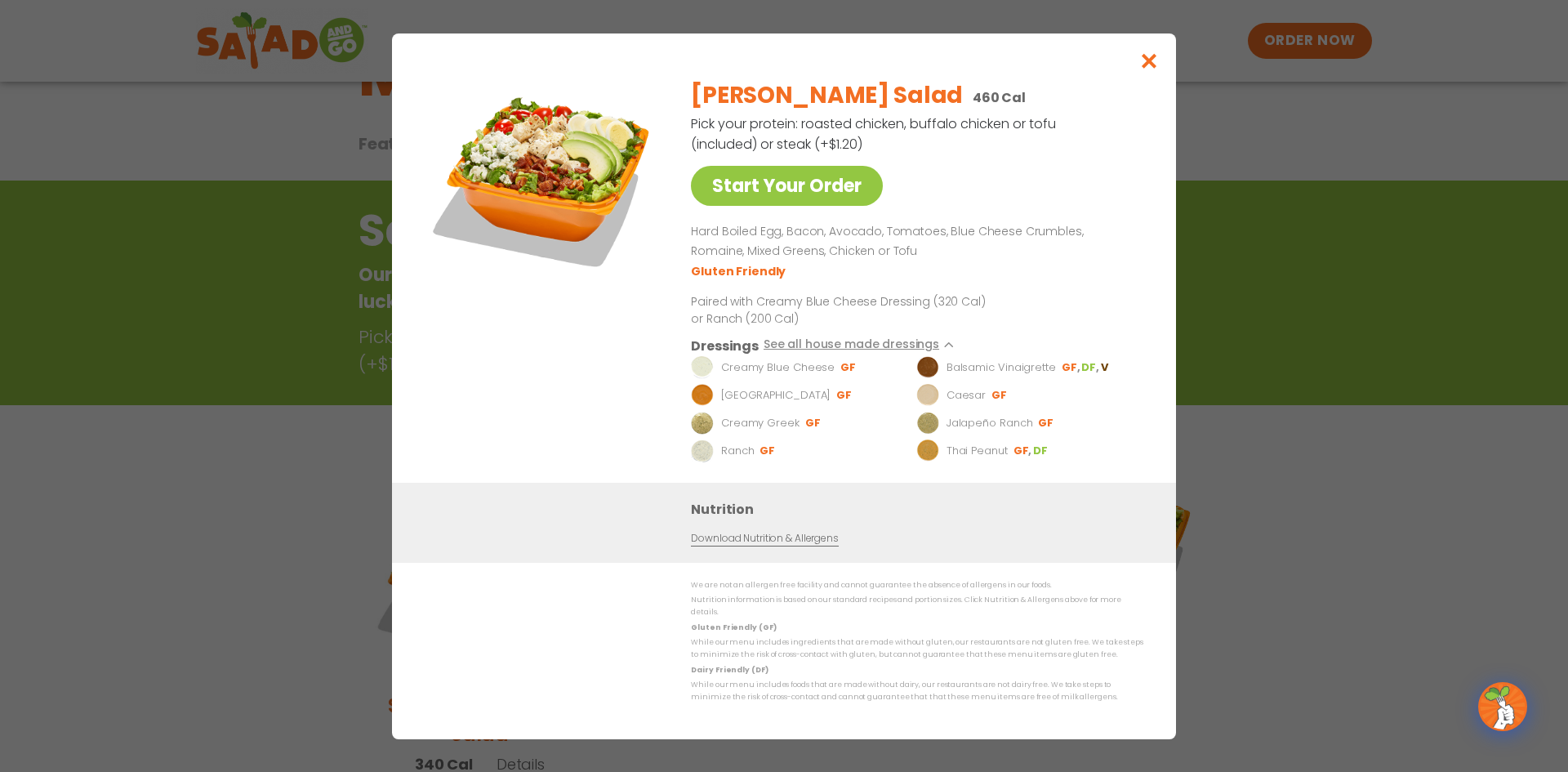
click at [933, 374] on img at bounding box center [928, 366] width 23 height 23
click at [1151, 61] on icon "Close modal" at bounding box center [1149, 61] width 21 height 17
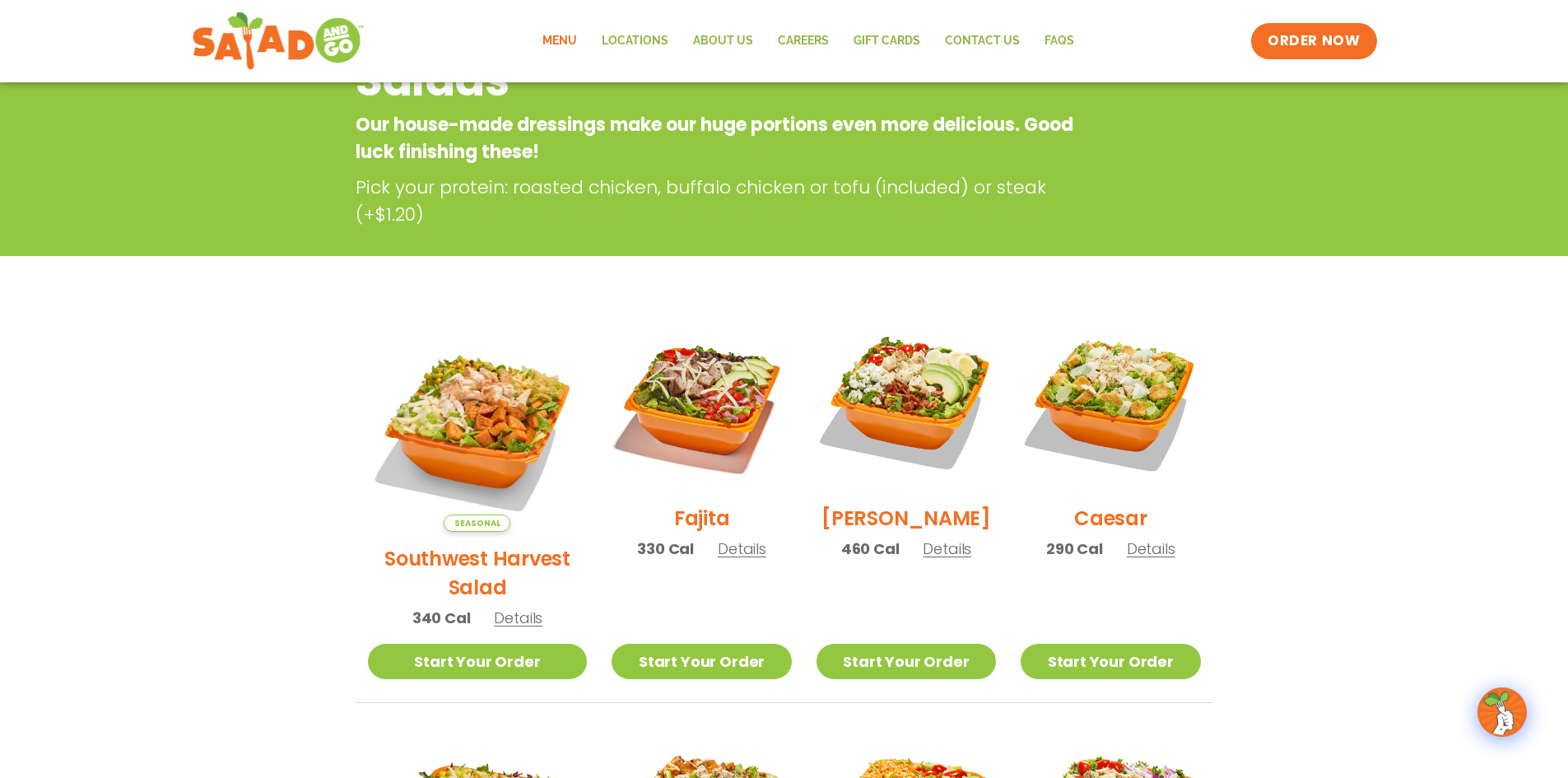
scroll to position [264, 0]
